Goal: Information Seeking & Learning: Learn about a topic

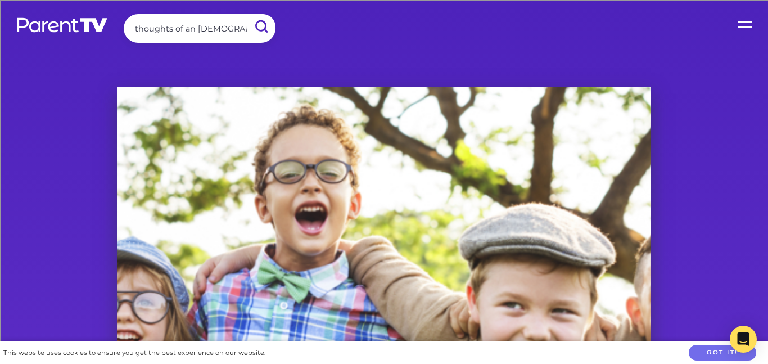
type input "thoughts of an [DEMOGRAPHIC_DATA]"
click at [246, 14] on input "submit" at bounding box center [260, 26] width 29 height 25
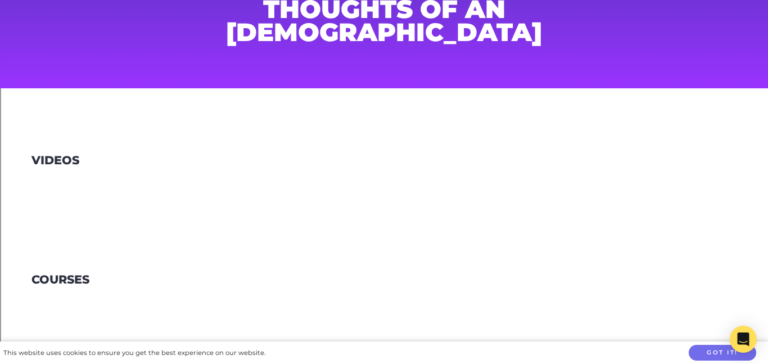
scroll to position [98, 0]
